Goal: Task Accomplishment & Management: Use online tool/utility

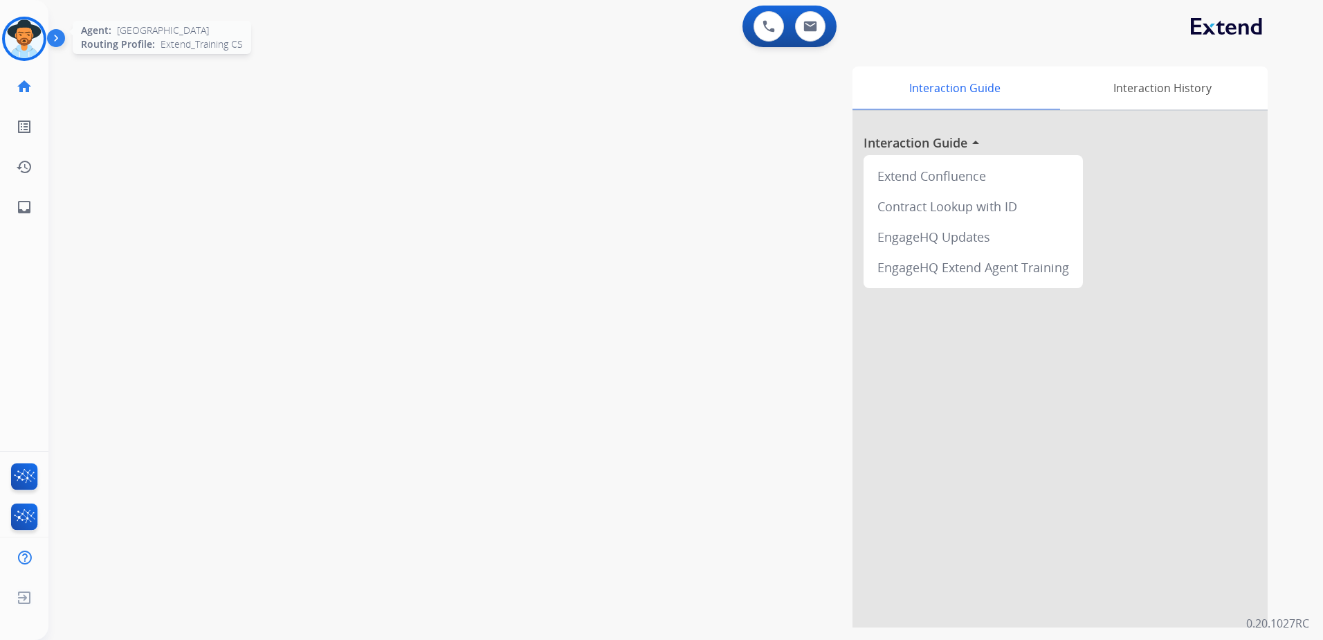
click at [30, 38] on img at bounding box center [24, 38] width 39 height 39
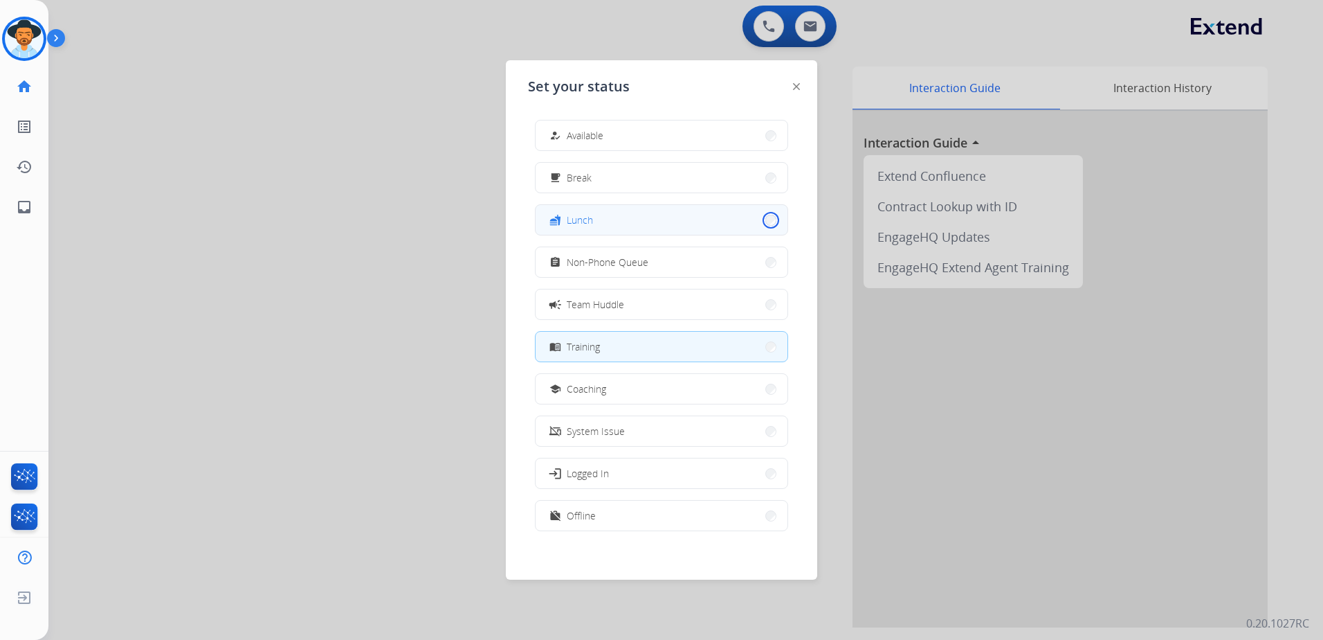
click at [762, 221] on button "fastfood Lunch" at bounding box center [662, 220] width 252 height 30
